Goal: Task Accomplishment & Management: Complete application form

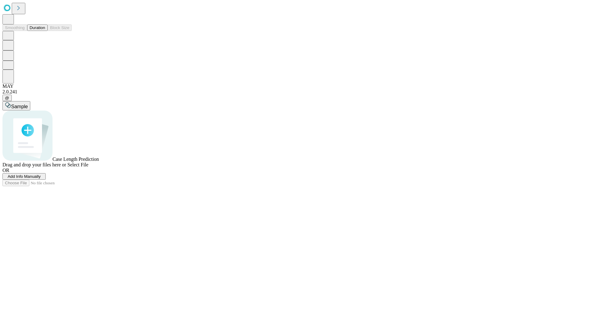
click at [45, 31] on button "Duration" at bounding box center [37, 27] width 20 height 6
click at [41, 178] on span "Add Info Manually" at bounding box center [24, 176] width 33 height 5
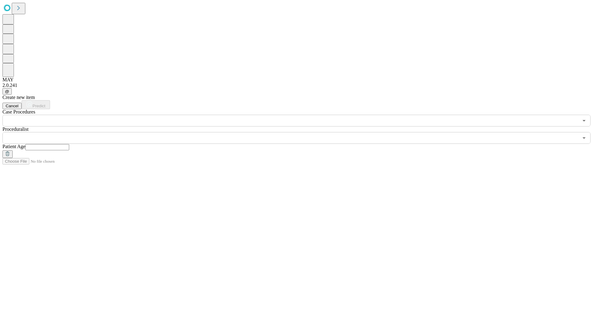
click at [69, 144] on input "text" at bounding box center [47, 147] width 44 height 6
type input "**"
click at [301, 132] on input "text" at bounding box center [290, 138] width 576 height 12
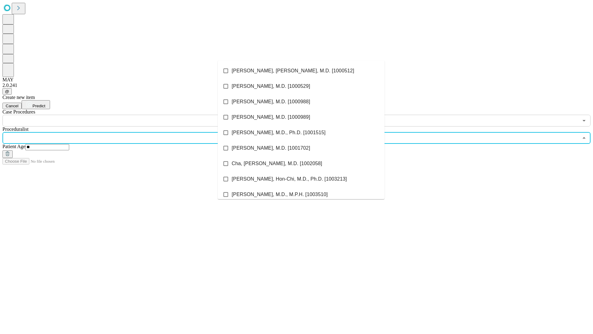
click at [301, 71] on li "[PERSON_NAME], [PERSON_NAME], M.D. [1000512]" at bounding box center [301, 70] width 167 height 15
click at [130, 115] on input "text" at bounding box center [290, 121] width 576 height 12
